Goal: Task Accomplishment & Management: Manage account settings

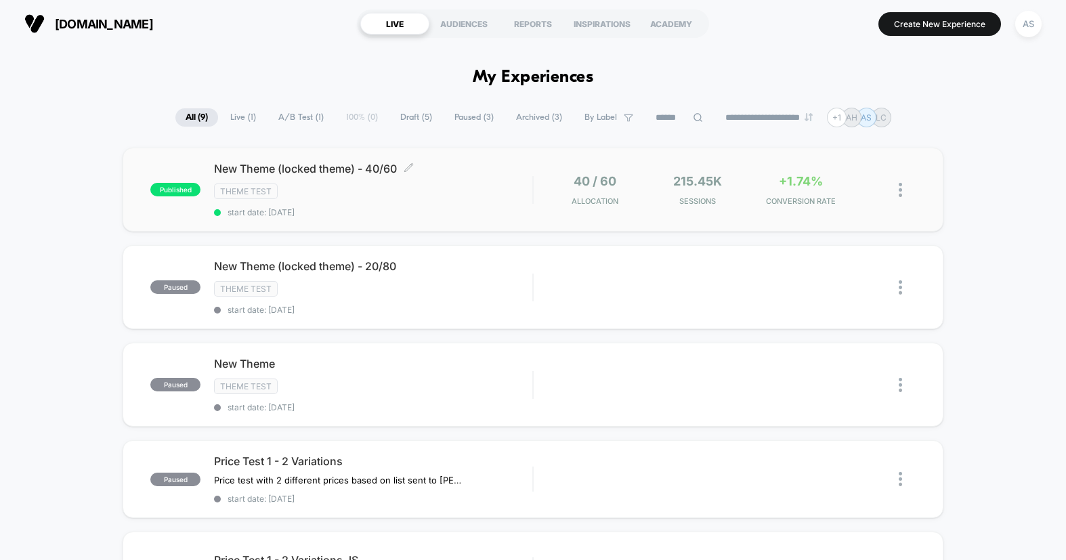
click at [445, 199] on div "New Theme (locked theme) - 40/60 Click to edit experience details Click to edit…" at bounding box center [373, 190] width 318 height 56
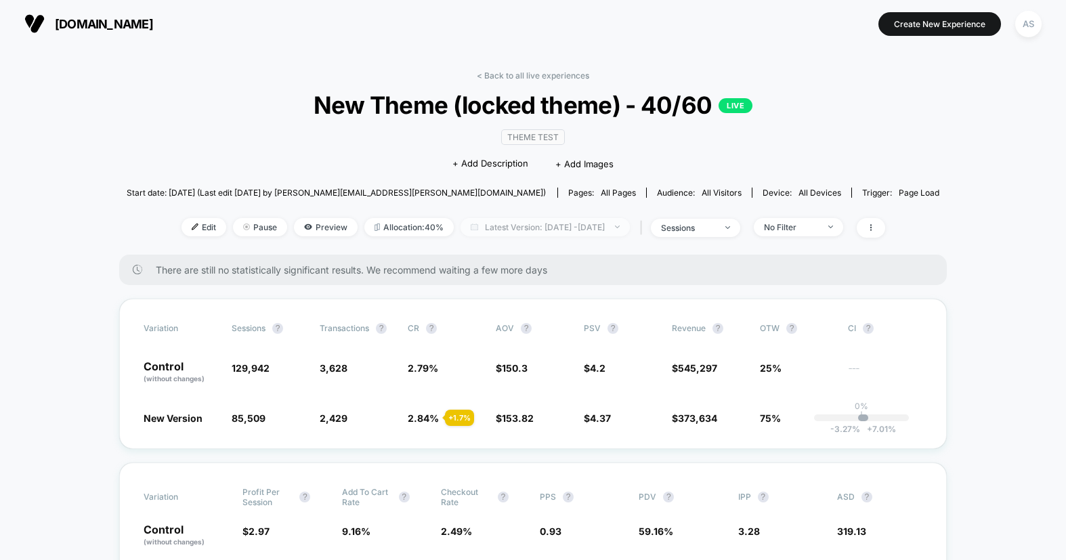
click at [514, 227] on span "Latest Version: [DATE] - [DATE]" at bounding box center [545, 227] width 169 height 18
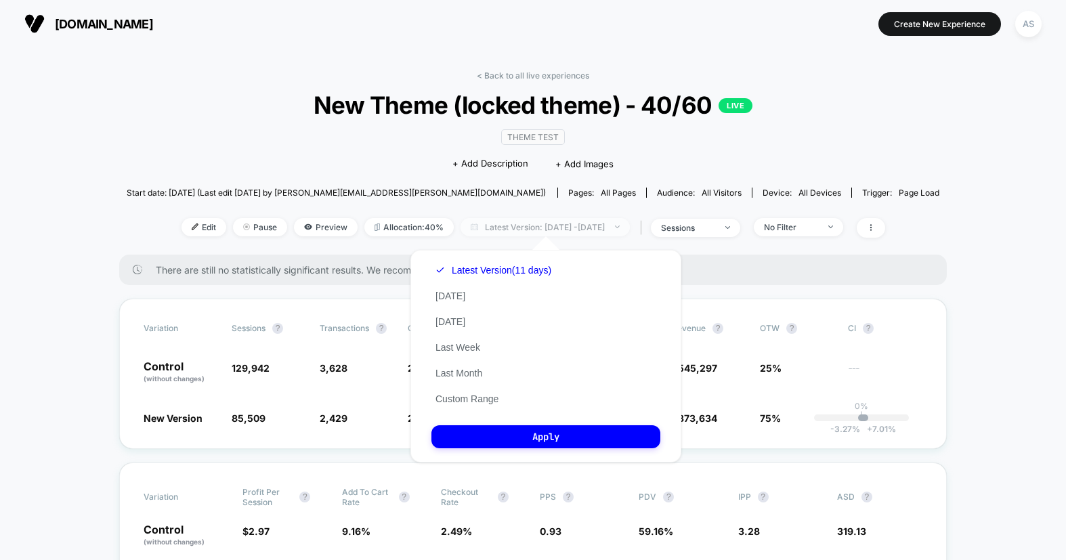
click at [514, 227] on span "Latest Version: [DATE] - [DATE]" at bounding box center [545, 227] width 169 height 18
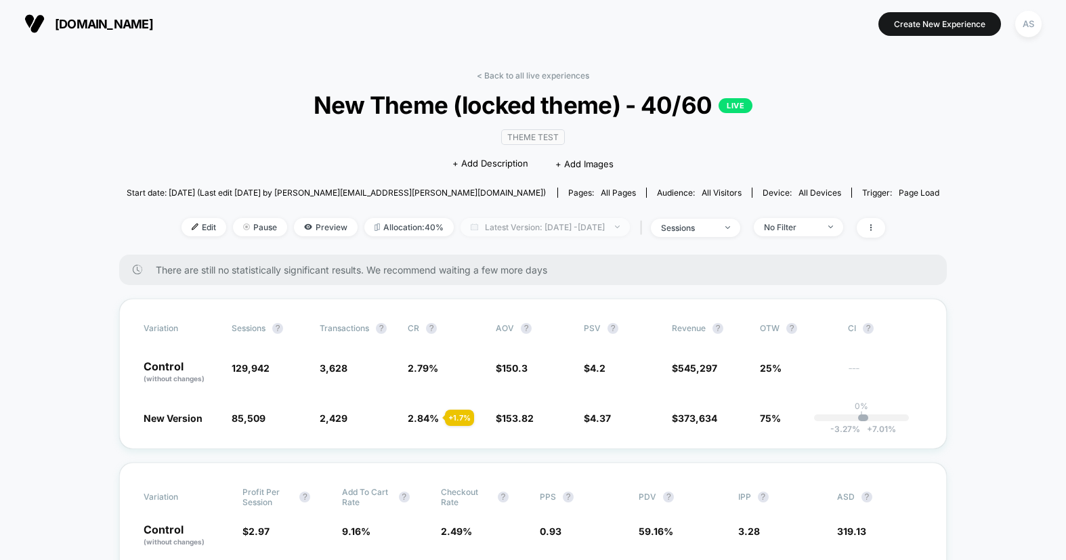
click at [514, 227] on span "Latest Version: [DATE] - [DATE]" at bounding box center [545, 227] width 169 height 18
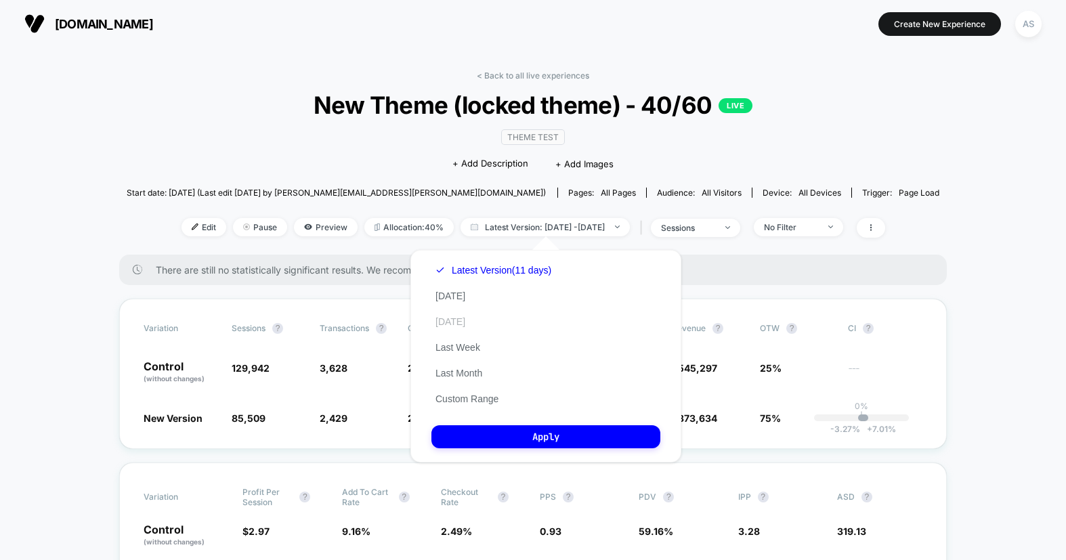
click at [457, 322] on button "[DATE]" at bounding box center [451, 322] width 38 height 12
click at [487, 432] on button "Apply" at bounding box center [546, 437] width 229 height 23
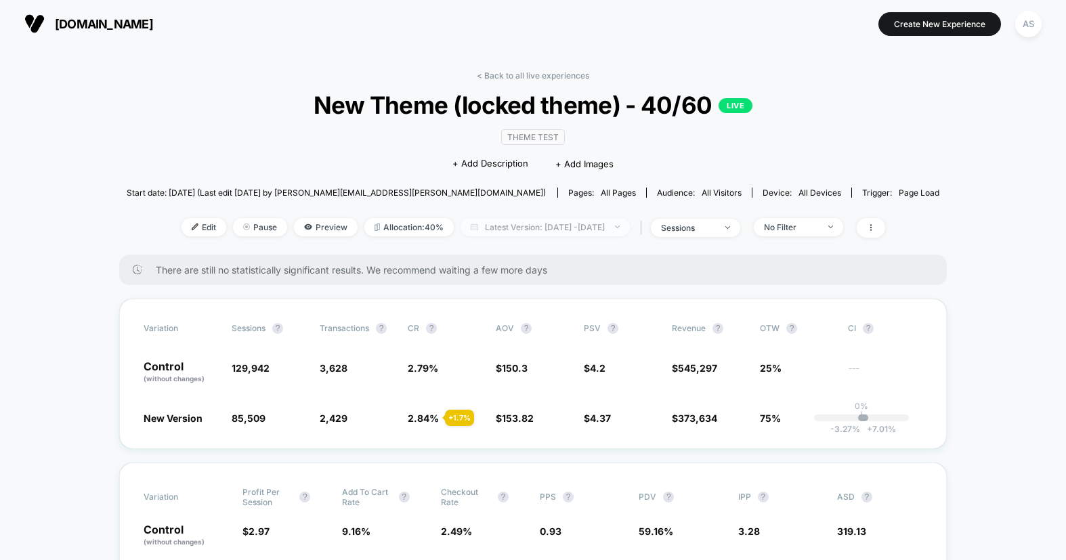
click at [556, 226] on span "Latest Version: [DATE] - [DATE]" at bounding box center [545, 227] width 169 height 18
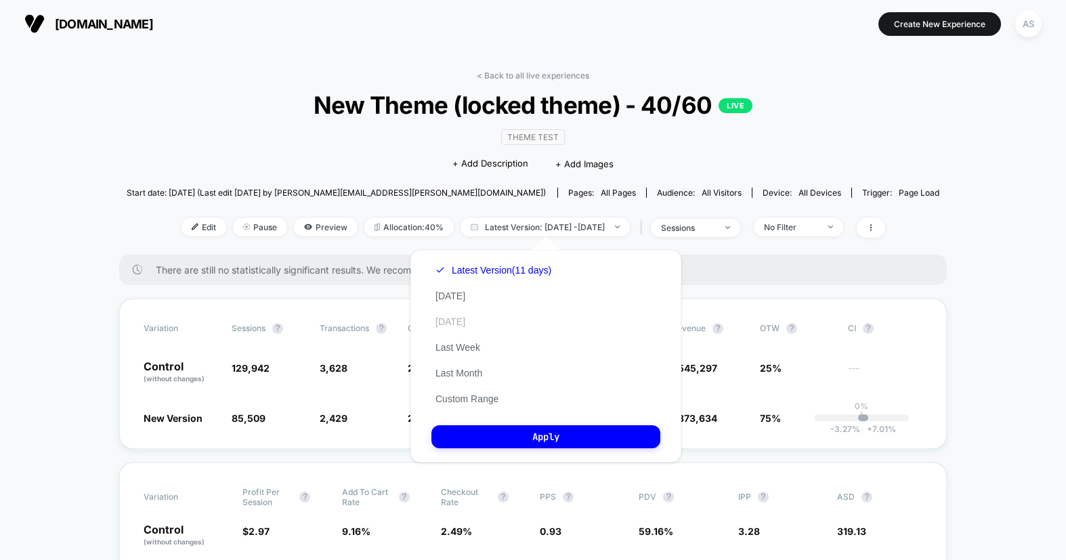
click at [455, 319] on button "[DATE]" at bounding box center [451, 322] width 38 height 12
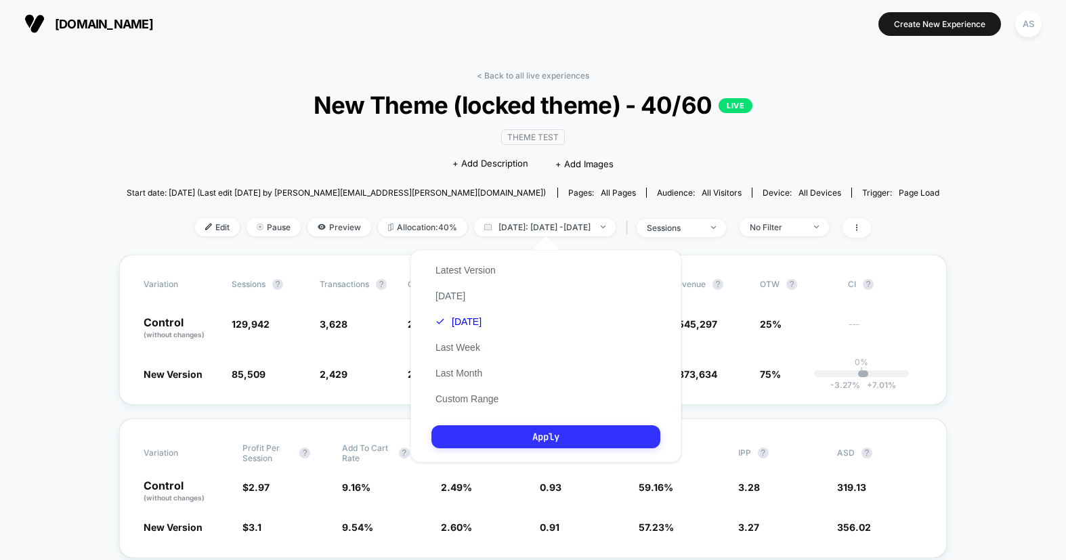
click at [533, 439] on button "Apply" at bounding box center [546, 437] width 229 height 23
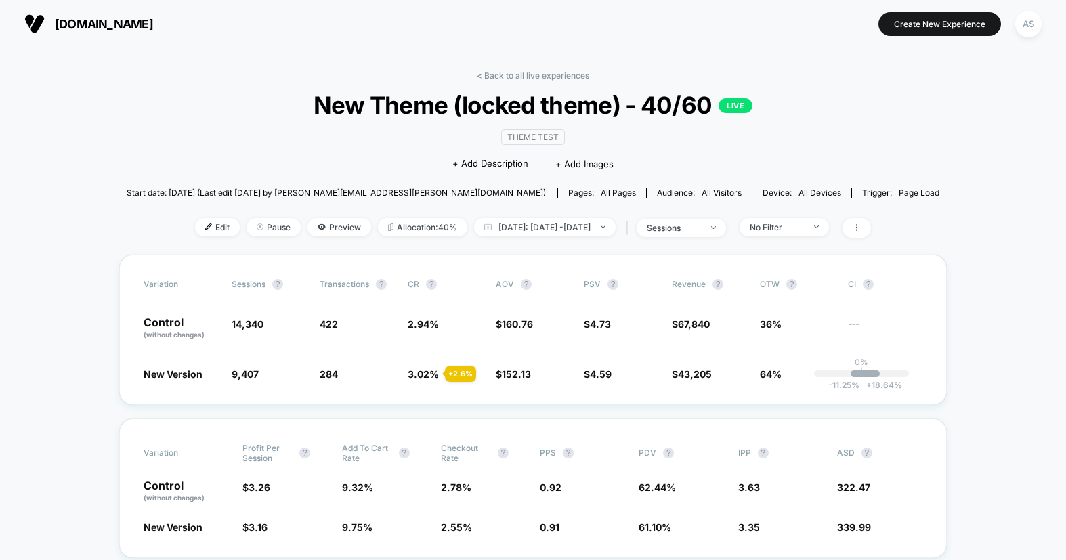
click at [789, 239] on div "< Back to all live experiences New Theme (locked theme) - 40/60 LIVE Theme Test…" at bounding box center [534, 162] width 814 height 184
click at [819, 220] on span "No Filter" at bounding box center [784, 227] width 89 height 18
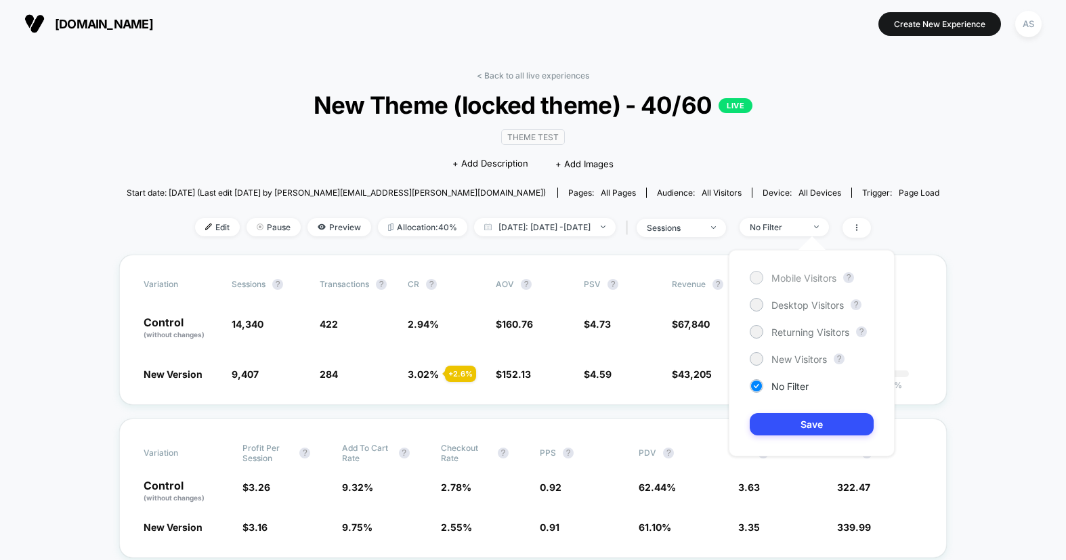
click at [805, 276] on span "Mobile Visitors" at bounding box center [804, 278] width 65 height 12
click at [783, 416] on button "Save" at bounding box center [812, 424] width 124 height 22
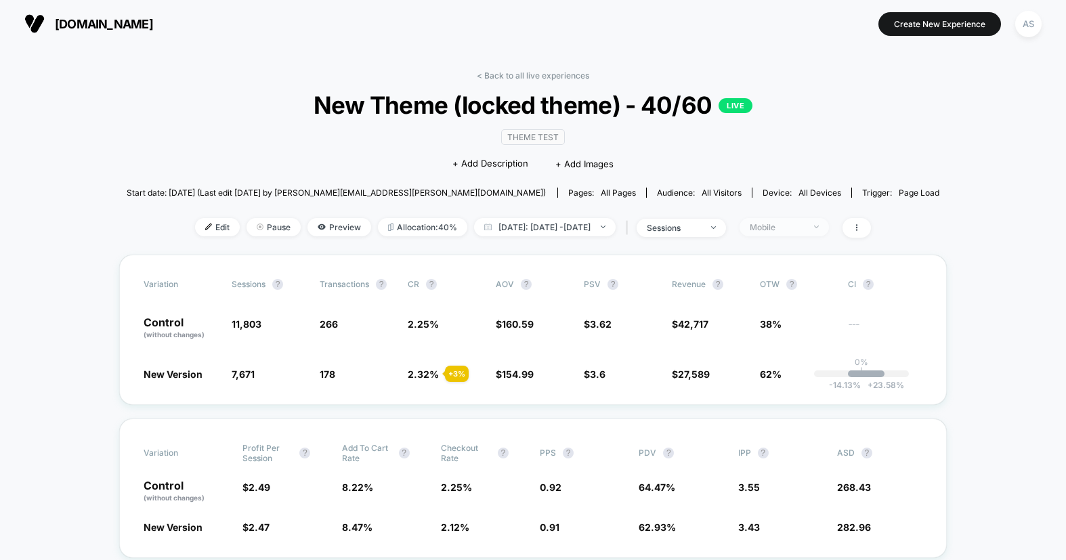
click at [779, 229] on span "Mobile" at bounding box center [784, 227] width 89 height 18
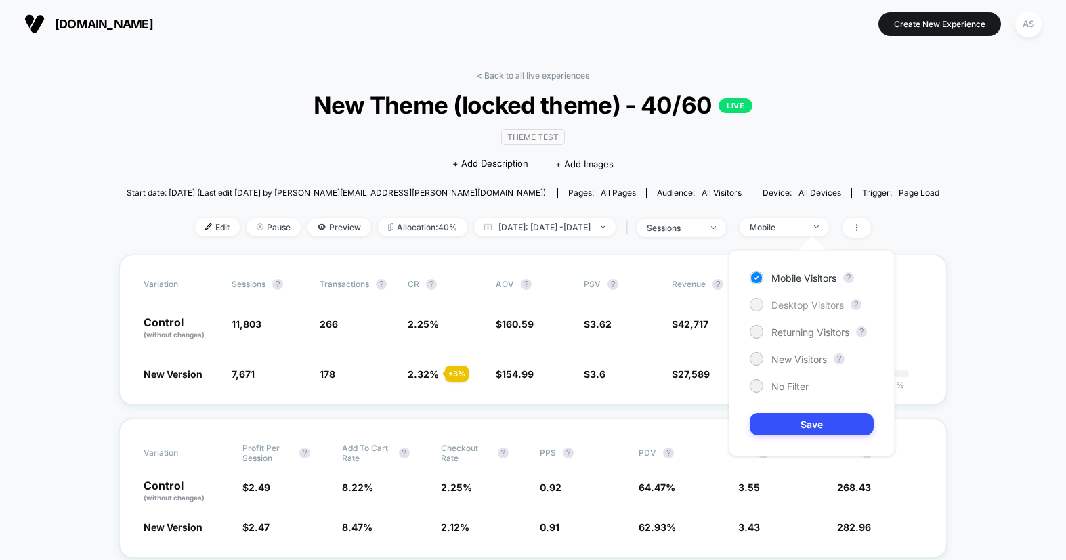
click at [778, 299] on span "Desktop Visitors" at bounding box center [808, 305] width 72 height 12
click at [791, 425] on button "Save" at bounding box center [812, 424] width 124 height 22
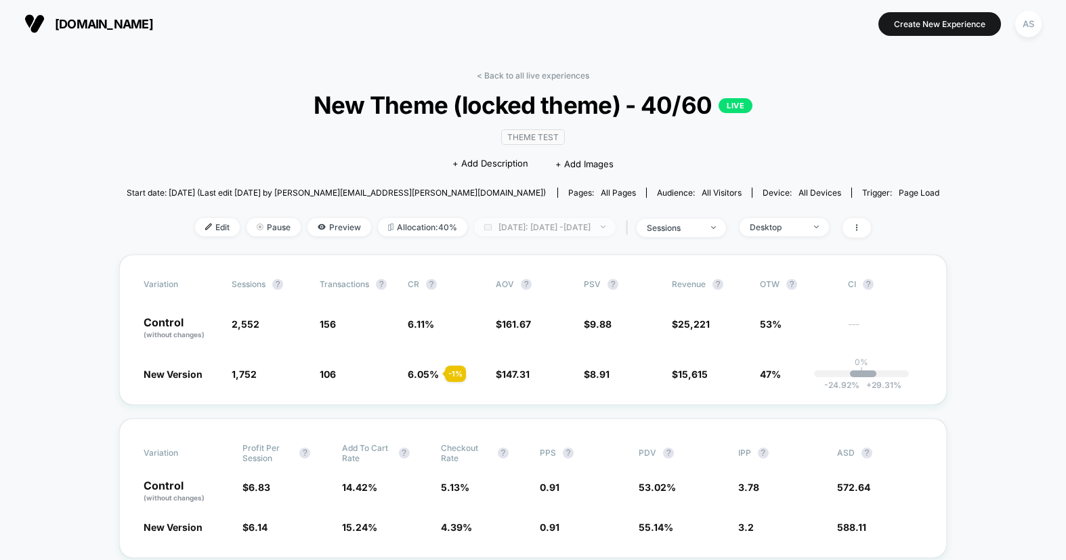
click at [556, 230] on span "[DATE]: [DATE] - [DATE]" at bounding box center [545, 227] width 142 height 18
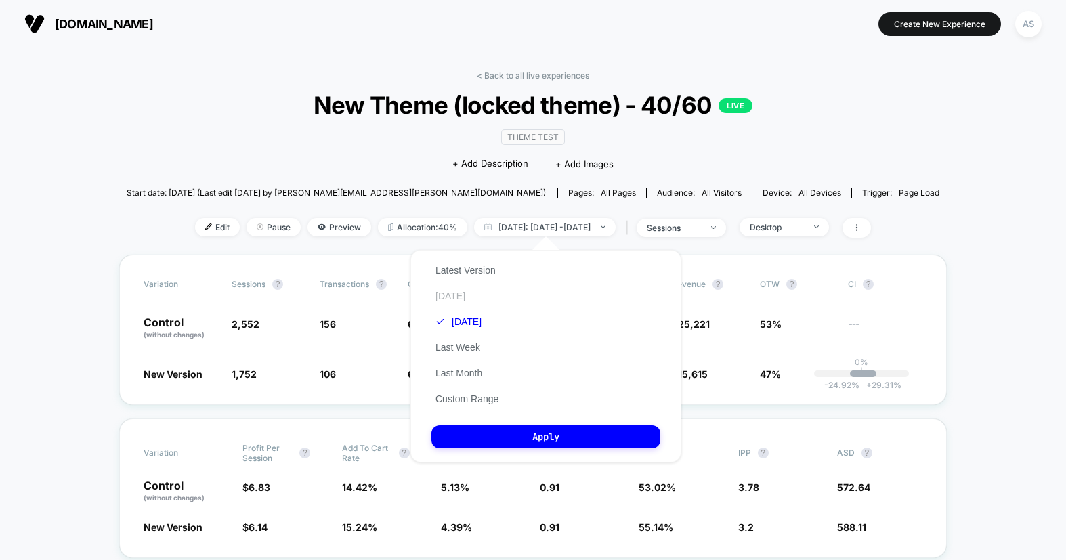
click at [456, 291] on button "[DATE]" at bounding box center [451, 296] width 38 height 12
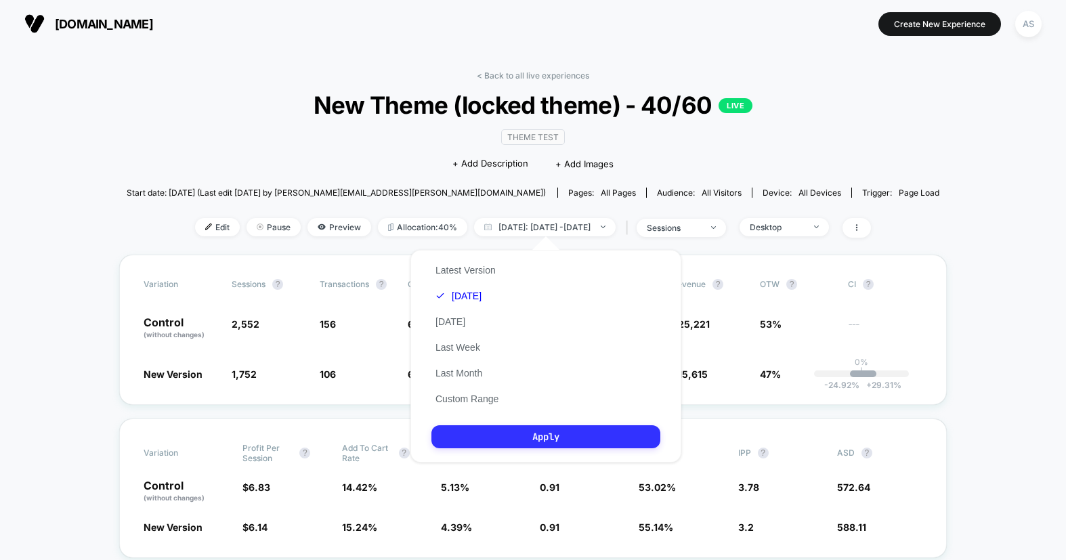
click at [492, 431] on button "Apply" at bounding box center [546, 437] width 229 height 23
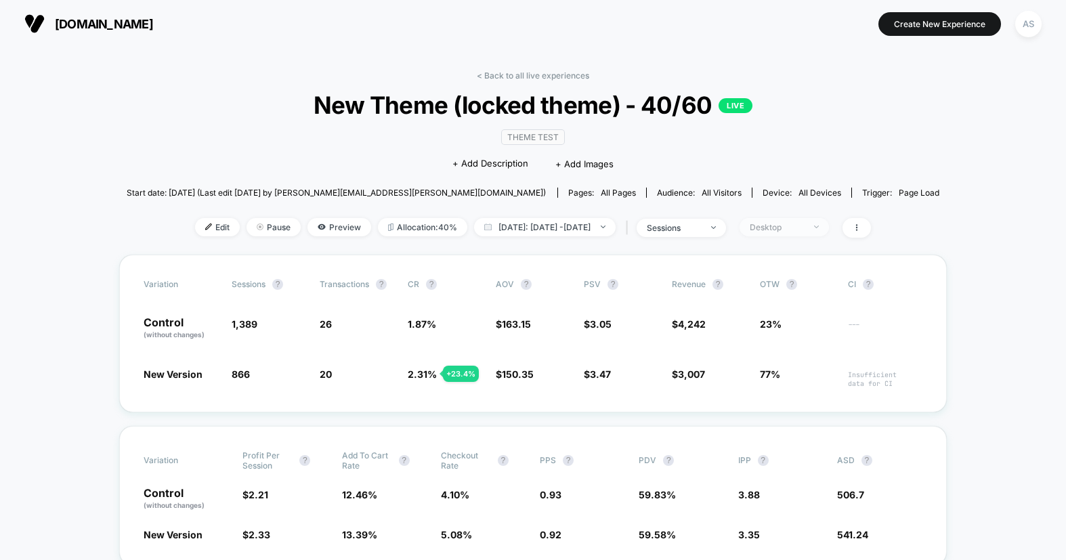
click at [797, 229] on div "Desktop" at bounding box center [777, 227] width 54 height 10
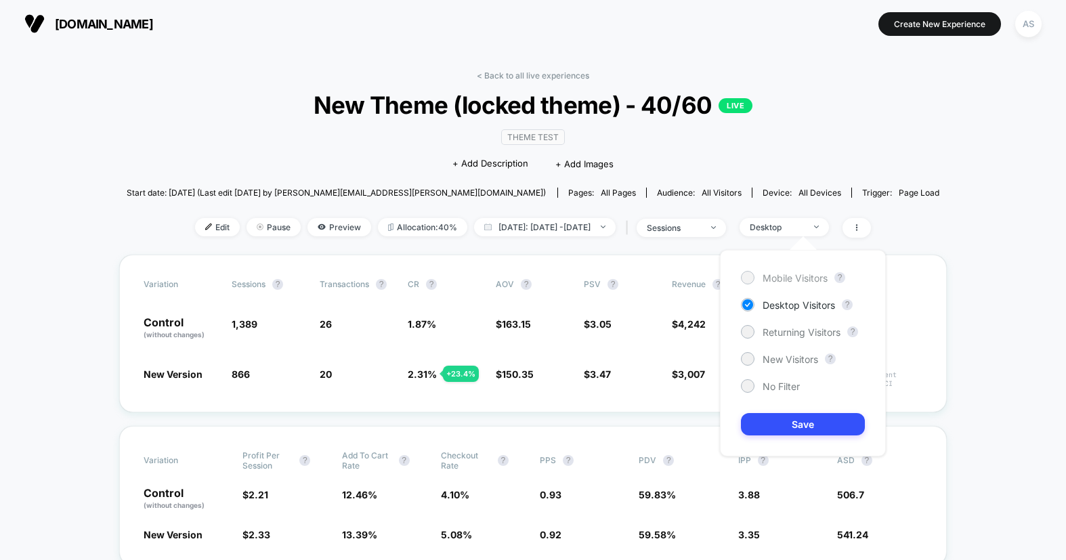
click at [788, 276] on span "Mobile Visitors" at bounding box center [795, 278] width 65 height 12
click at [786, 425] on button "Save" at bounding box center [803, 424] width 124 height 22
